Goal: Connect with others: Share content

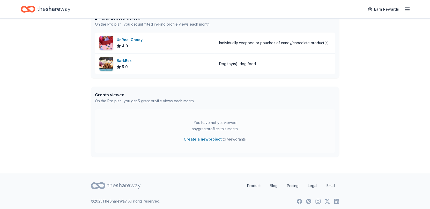
scroll to position [147, 0]
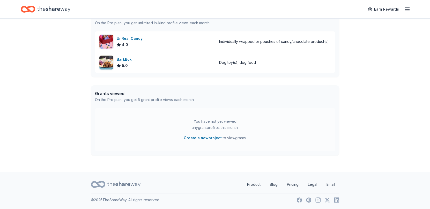
click at [125, 38] on div "UnReal Candy" at bounding box center [131, 38] width 28 height 6
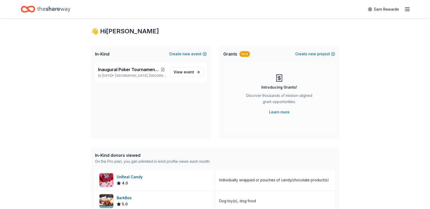
scroll to position [0, 0]
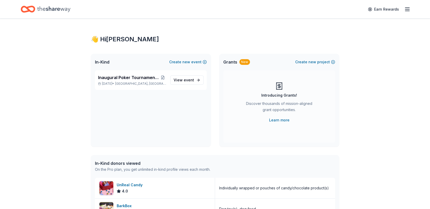
click at [137, 78] on span "Inaugural Poker Tournament and Silent Auction" at bounding box center [129, 77] width 62 height 6
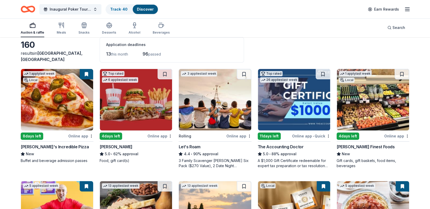
scroll to position [26, 0]
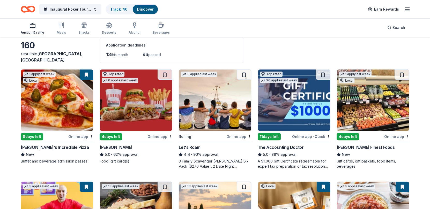
click at [87, 75] on button at bounding box center [86, 75] width 13 height 10
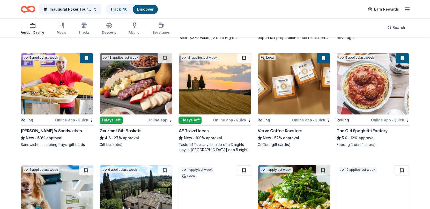
scroll to position [155, 0]
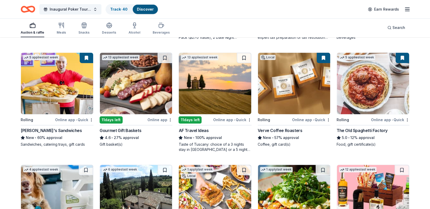
click at [140, 84] on img at bounding box center [136, 84] width 72 height 62
